Goal: Task Accomplishment & Management: Manage account settings

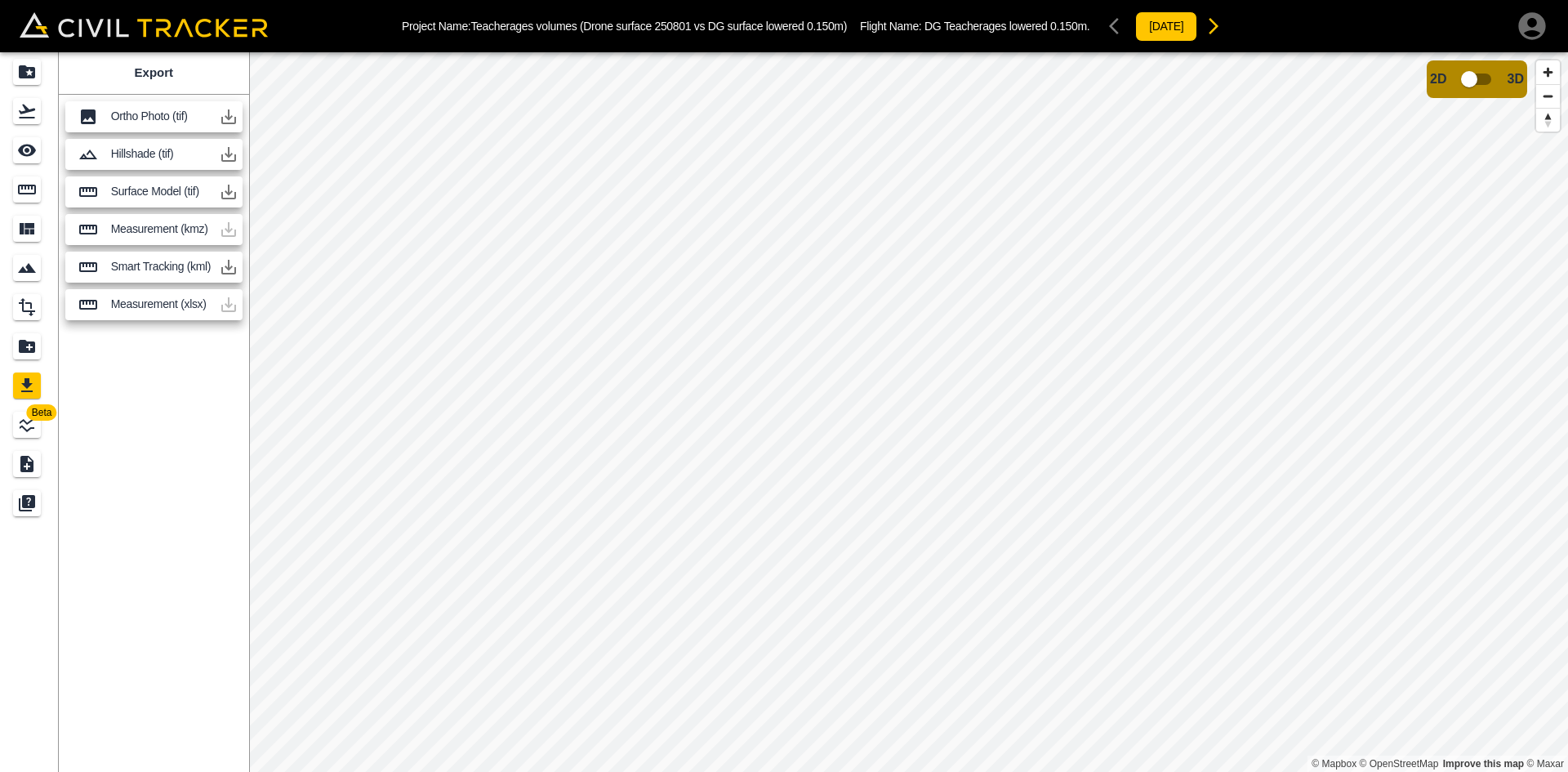
click at [1536, 16] on icon "button" at bounding box center [1531, 25] width 27 height 27
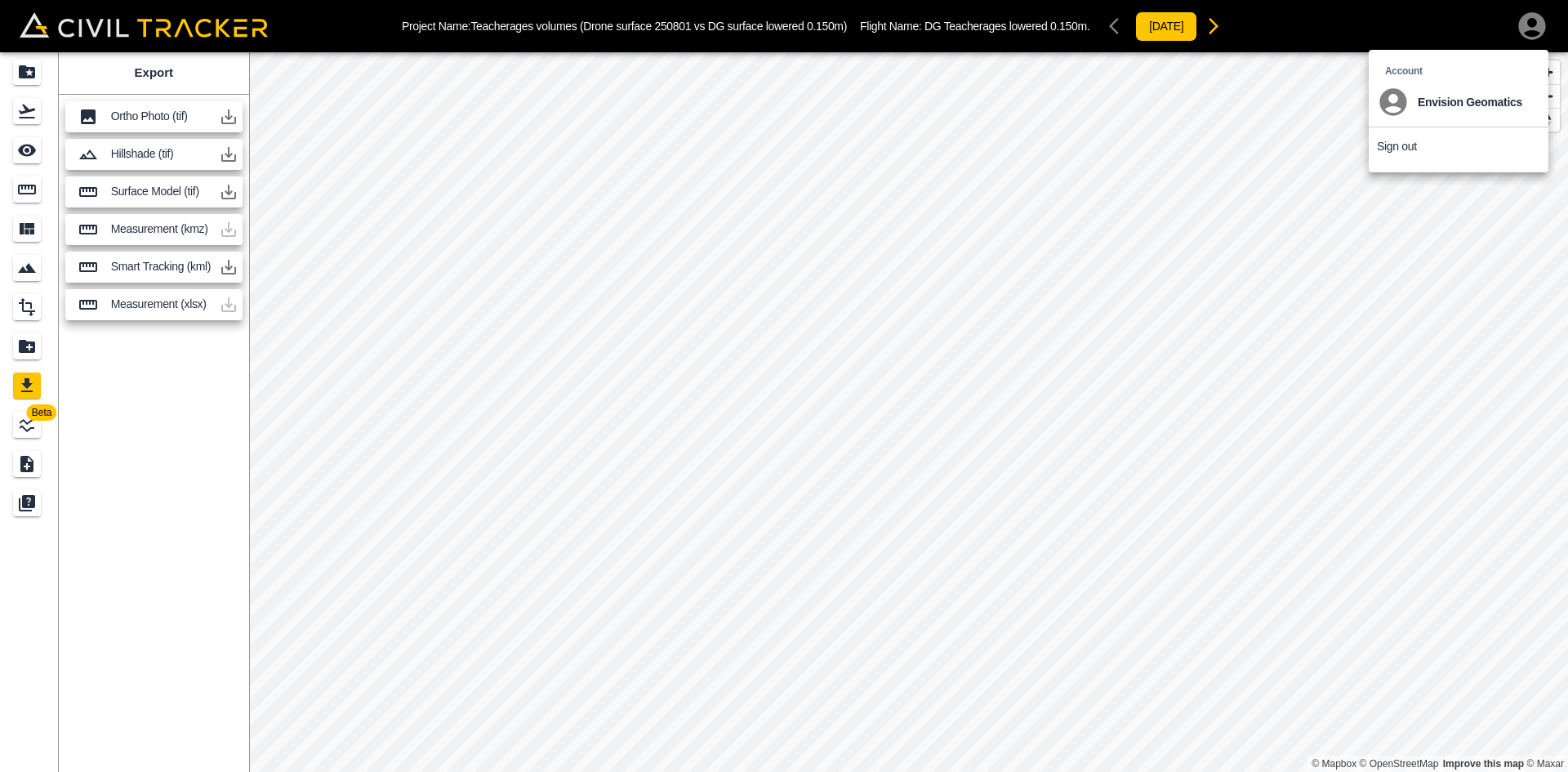
click at [1391, 150] on p "Sign out" at bounding box center [1397, 146] width 40 height 13
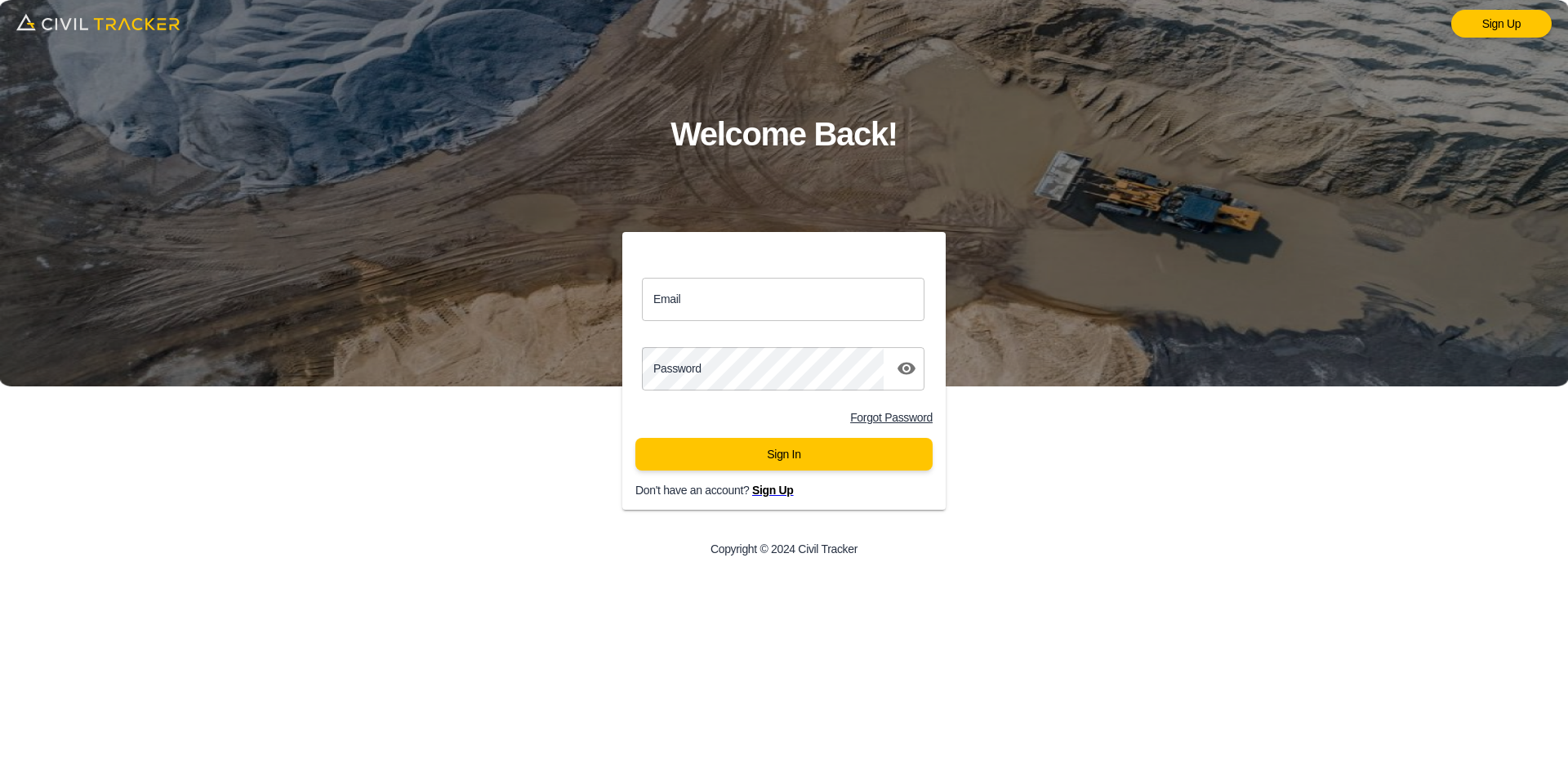
click at [769, 299] on input "Email" at bounding box center [783, 299] width 283 height 44
type input "llbv@envisiongeo.ca"
click button "Sign In" at bounding box center [784, 454] width 298 height 33
